Goal: Find specific page/section: Find specific page/section

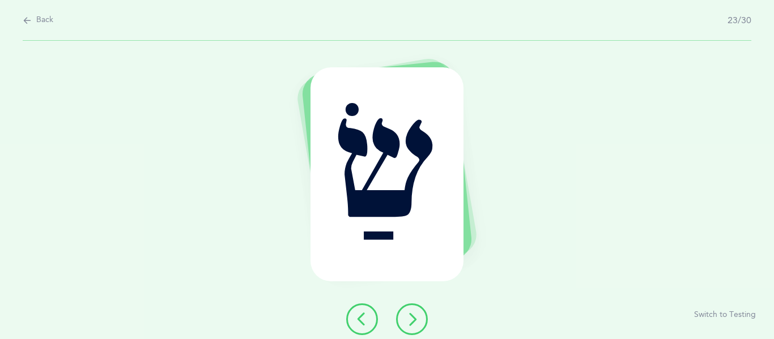
click at [25, 19] on icon at bounding box center [27, 20] width 9 height 12
select select "4"
select select "28"
select select "single"
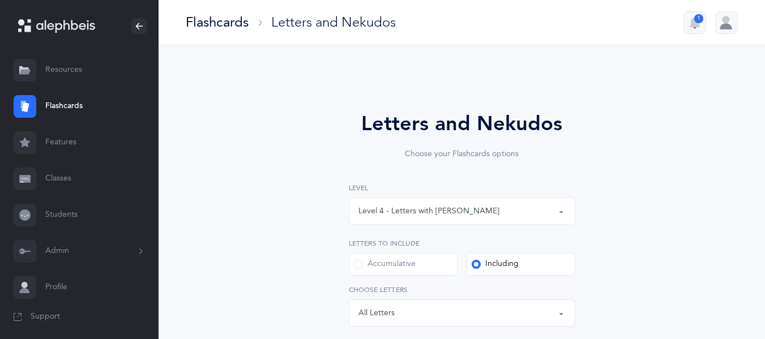
click at [65, 75] on link "Resources" at bounding box center [79, 70] width 159 height 36
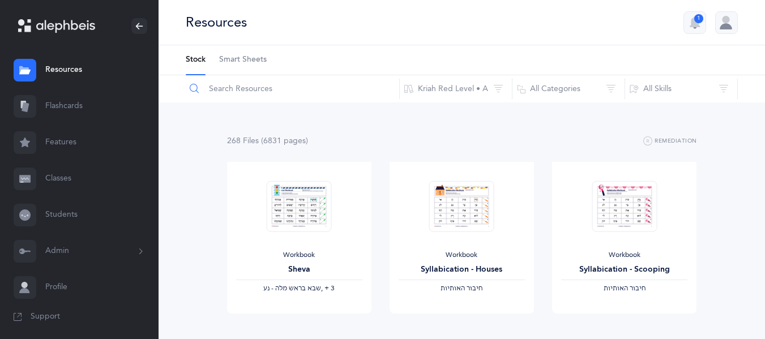
click at [293, 95] on input "text" at bounding box center [292, 88] width 215 height 27
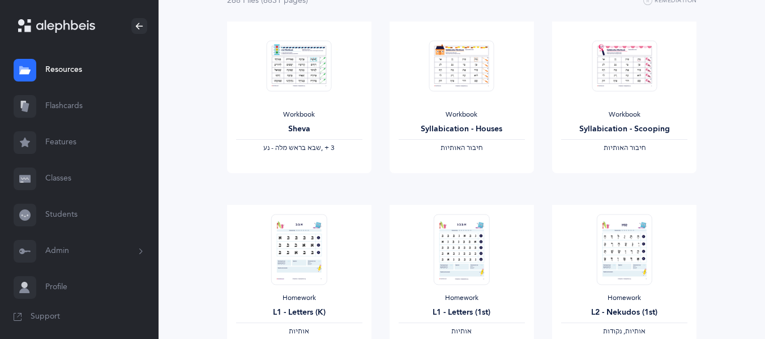
scroll to position [224, 0]
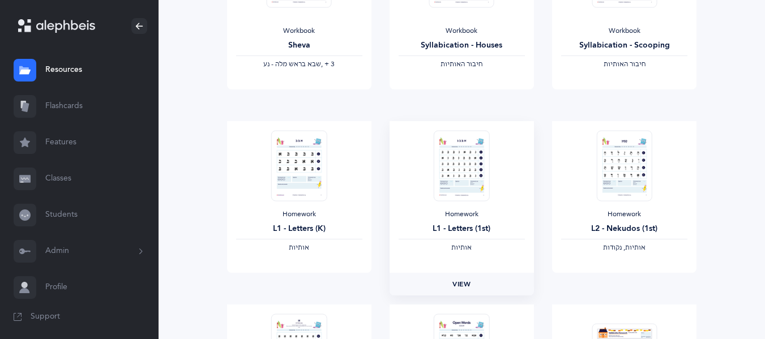
click at [473, 285] on link "View" at bounding box center [462, 284] width 144 height 23
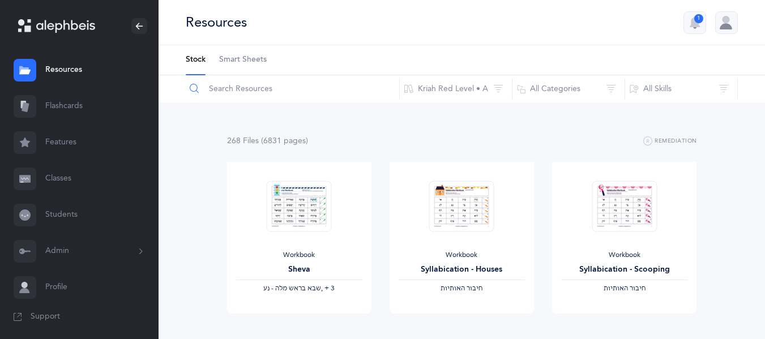
click at [233, 87] on input "text" at bounding box center [292, 88] width 215 height 27
click at [247, 63] on span "Smart Sheets" at bounding box center [243, 59] width 48 height 11
